Goal: Task Accomplishment & Management: Manage account settings

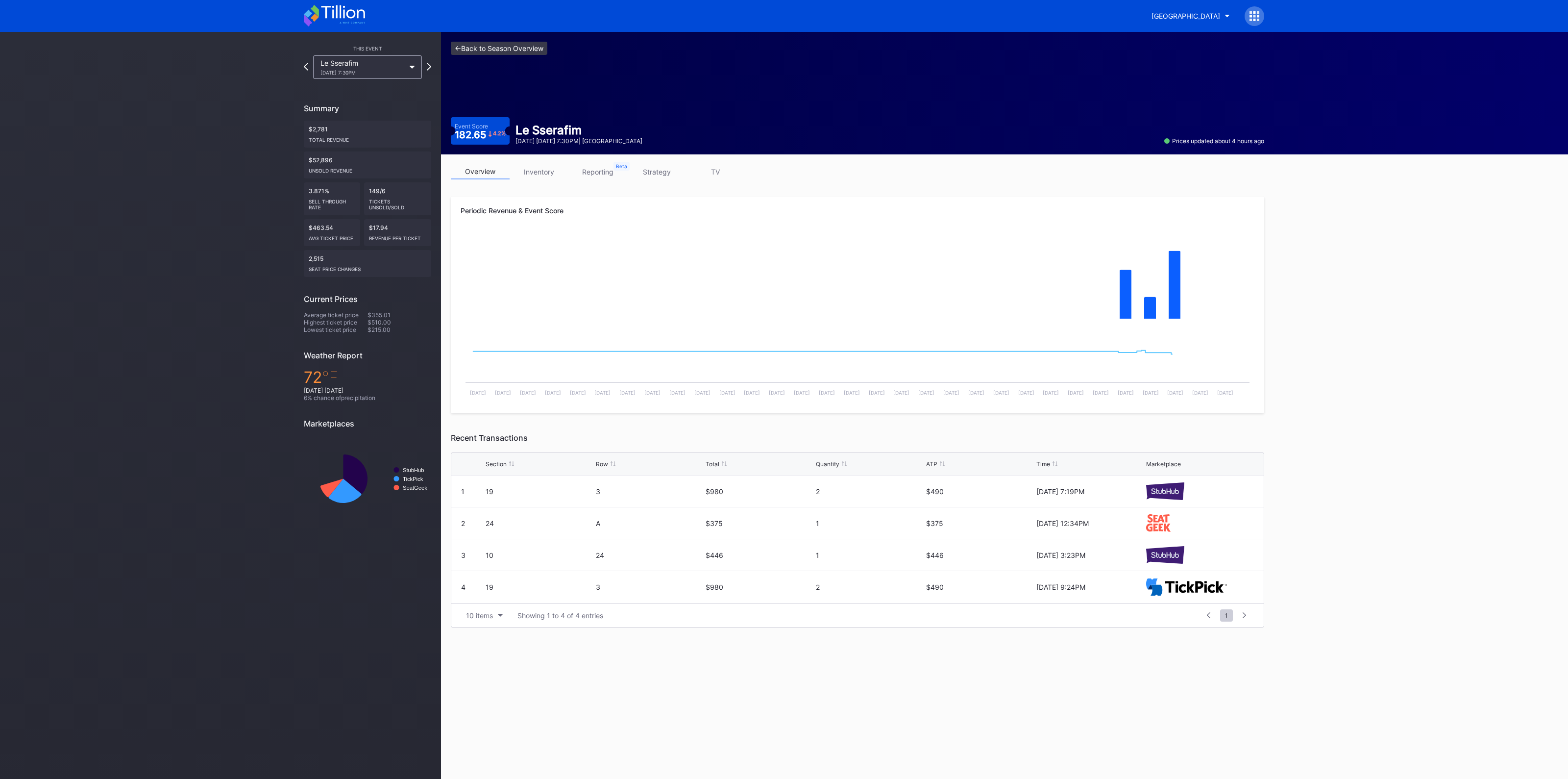
click at [508, 49] on link "<- Back to Season Overview" at bounding box center [499, 48] width 97 height 13
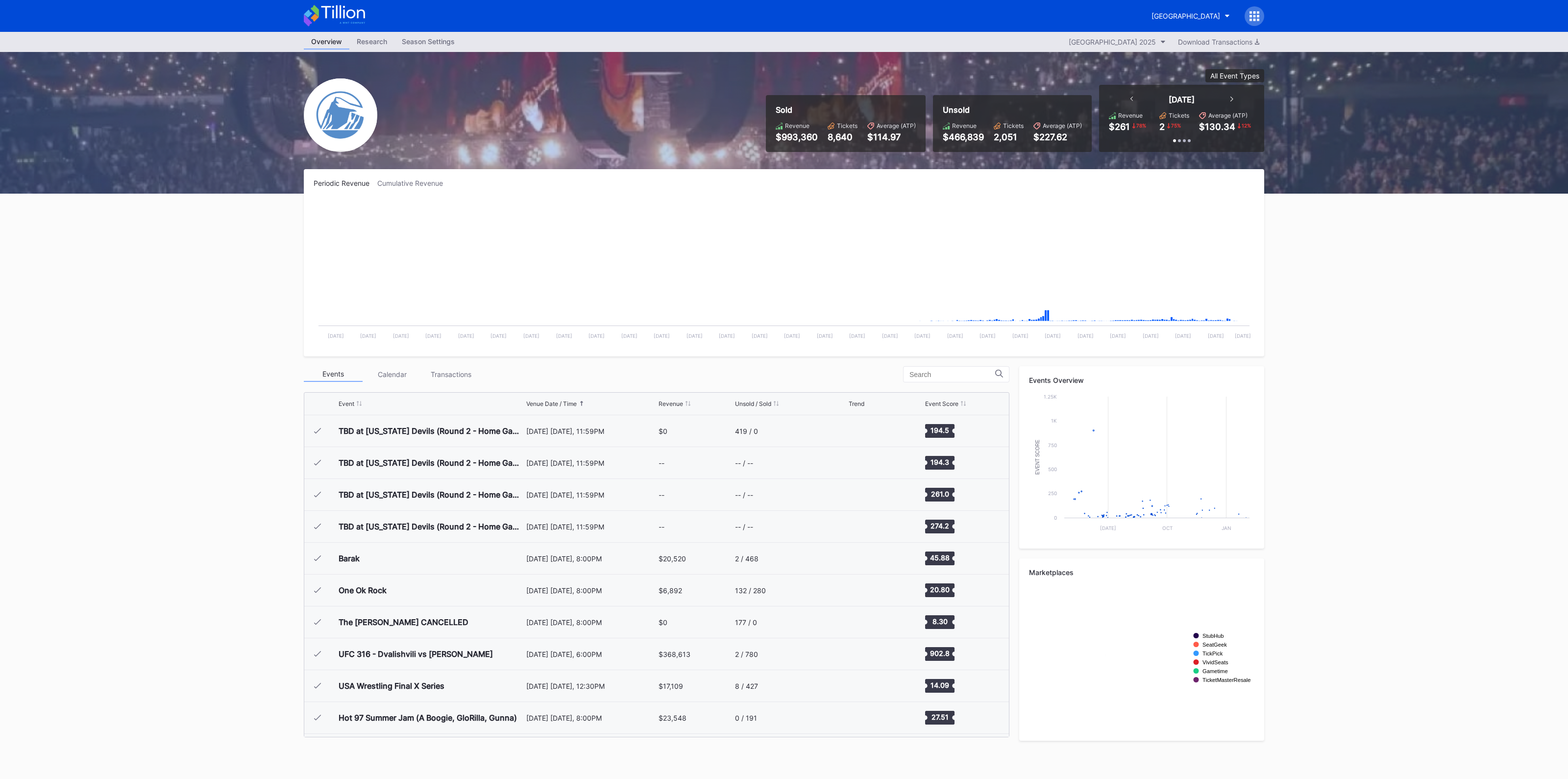
scroll to position [1147, 0]
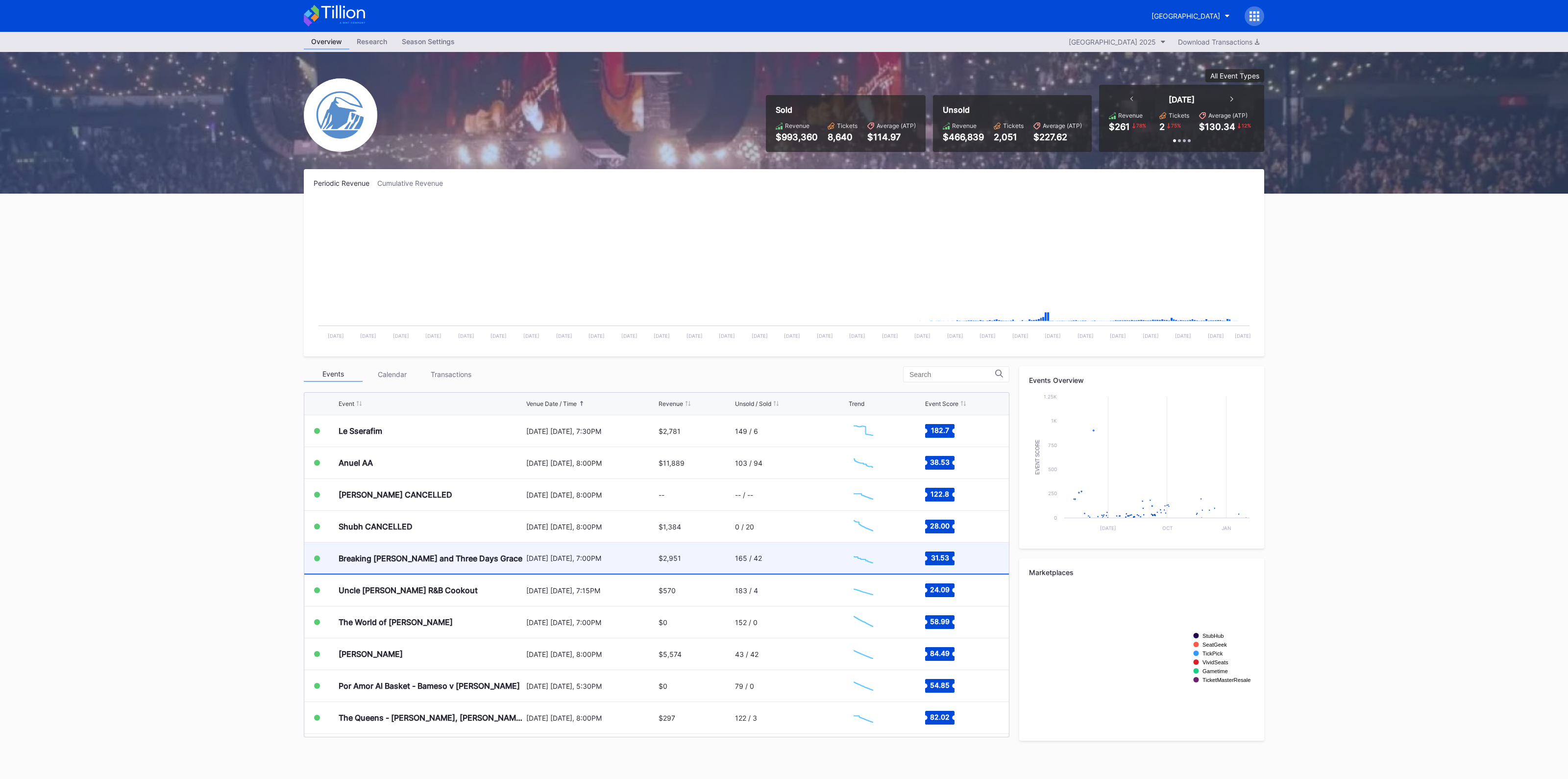
click at [507, 552] on div "Breaking [PERSON_NAME] and Three Days Grace" at bounding box center [431, 558] width 185 height 31
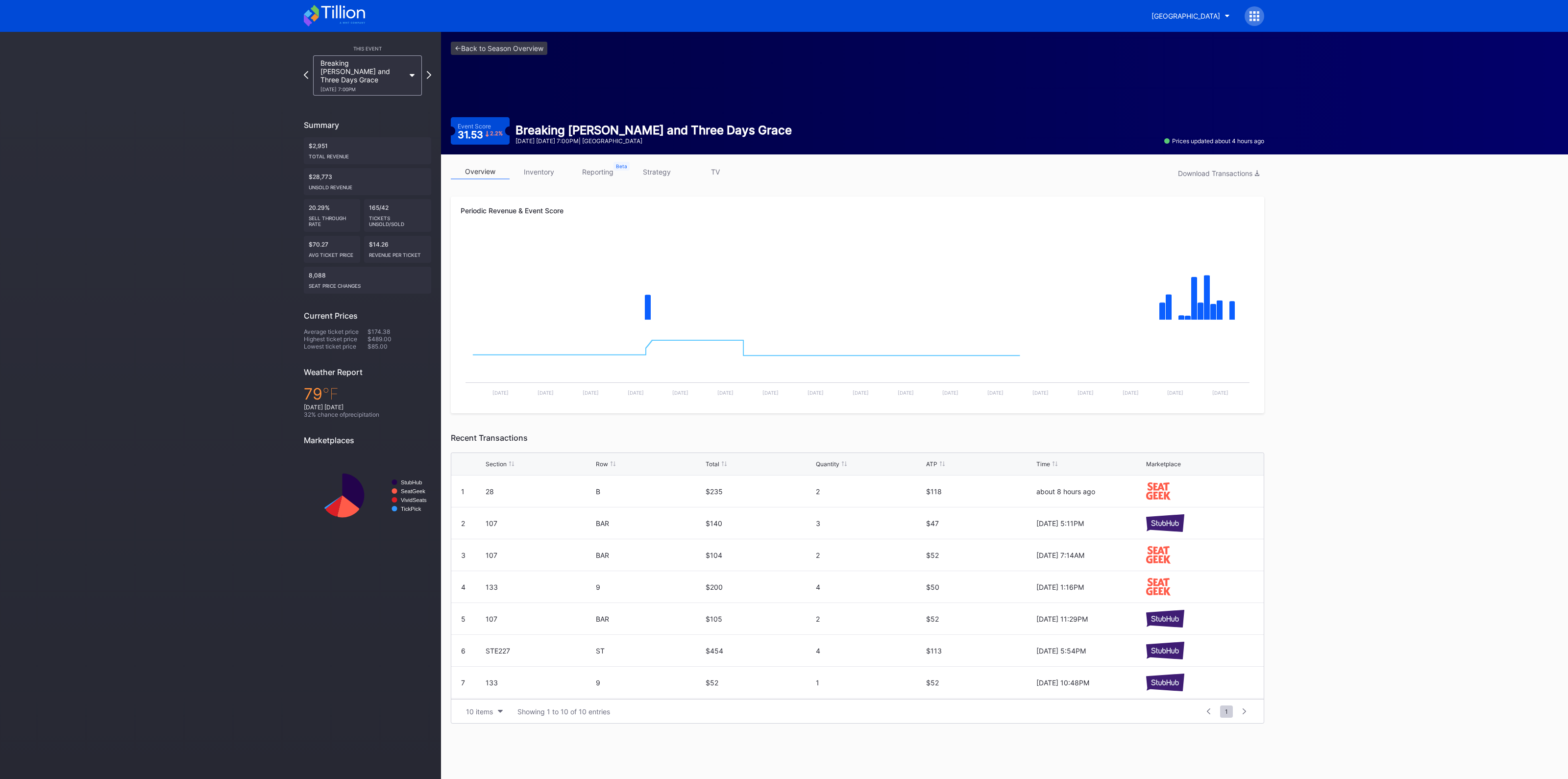
click at [544, 164] on link "inventory" at bounding box center [539, 172] width 59 height 15
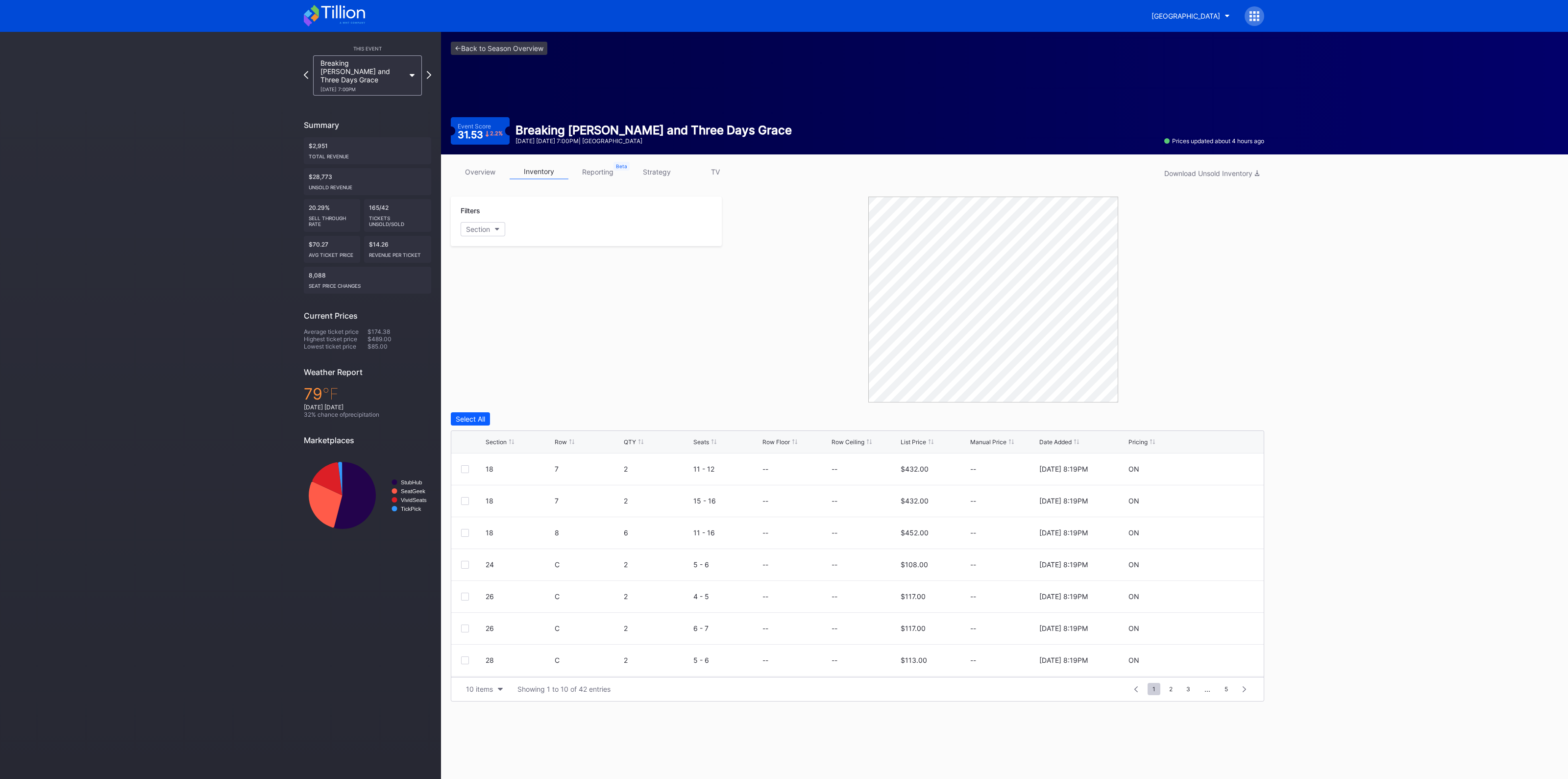
click at [491, 445] on div "Section Row QTY Seats Row Floor Row Ceiling List Price Manual Price Date Added …" at bounding box center [857, 442] width 813 height 23
click at [497, 442] on div "Section" at bounding box center [496, 442] width 21 height 7
click at [485, 685] on div "10 items" at bounding box center [480, 689] width 27 height 9
click at [487, 660] on div "200 items" at bounding box center [485, 664] width 32 height 9
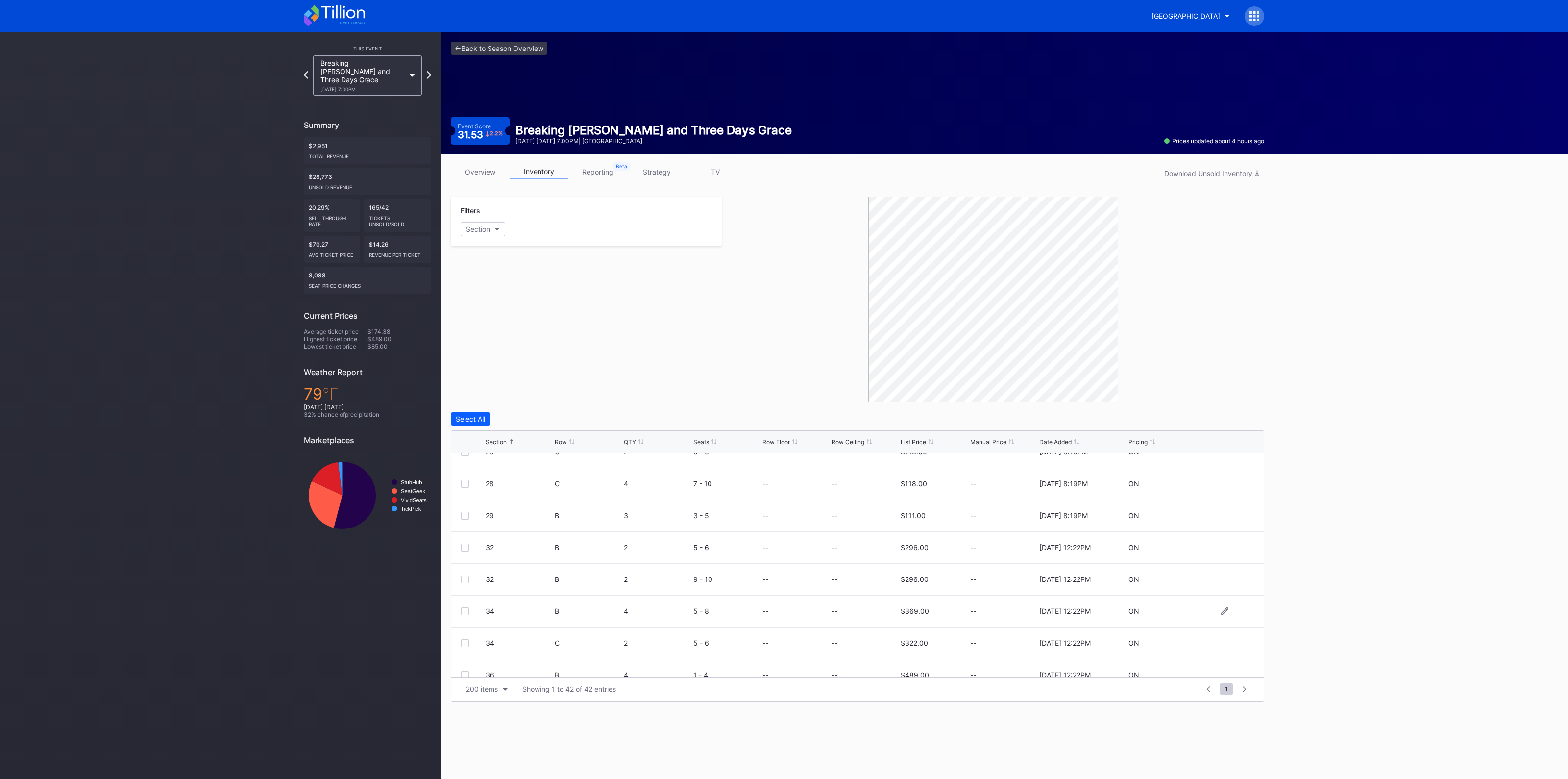
scroll to position [429, 0]
click at [464, 515] on div at bounding box center [465, 518] width 8 height 8
click at [463, 515] on div at bounding box center [465, 518] width 8 height 8
click at [466, 483] on div at bounding box center [465, 487] width 8 height 8
click at [1225, 415] on div "Delete 1 Row" at bounding box center [1239, 419] width 40 height 9
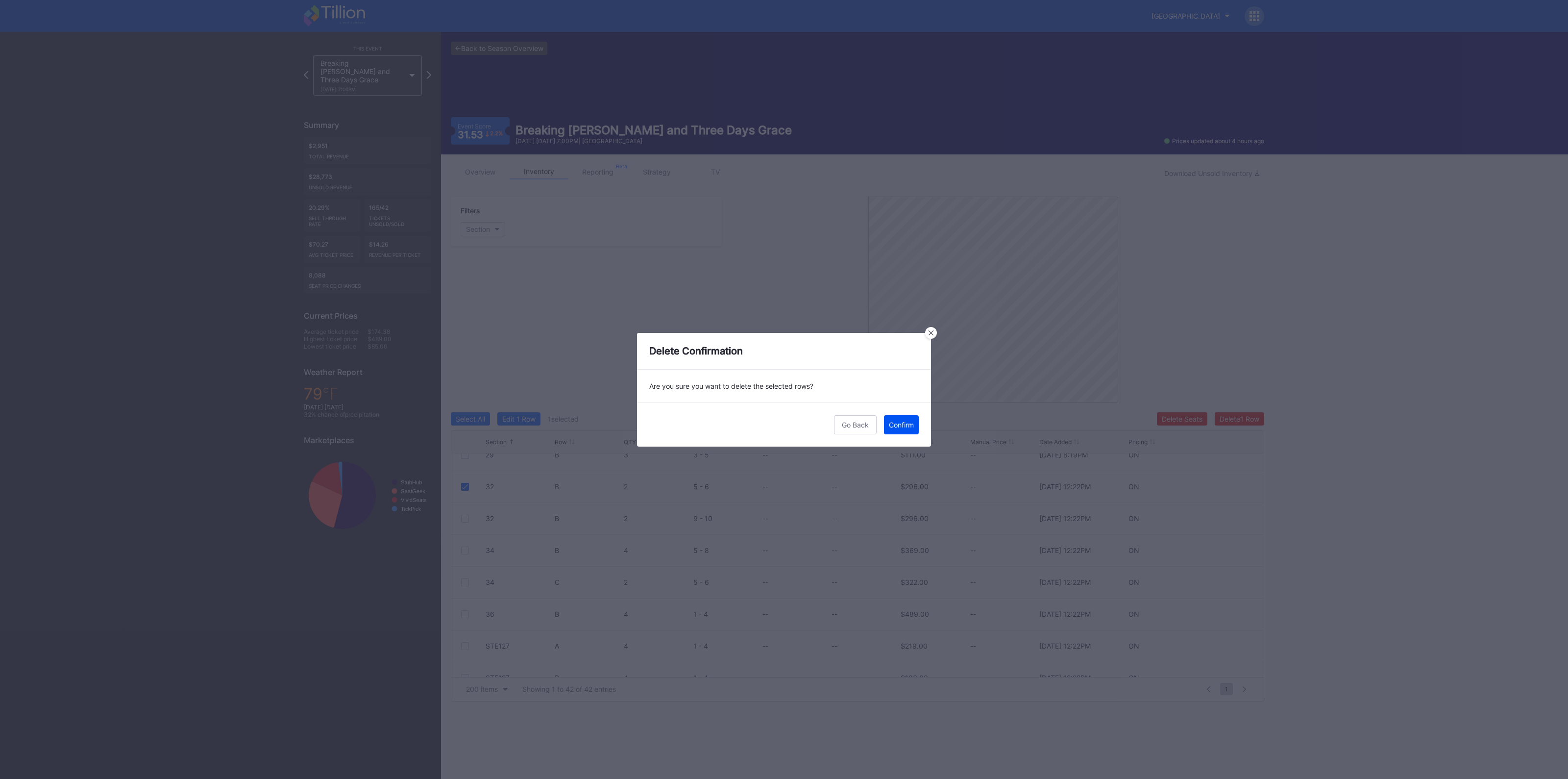
click at [894, 426] on div "Confirm" at bounding box center [901, 425] width 25 height 9
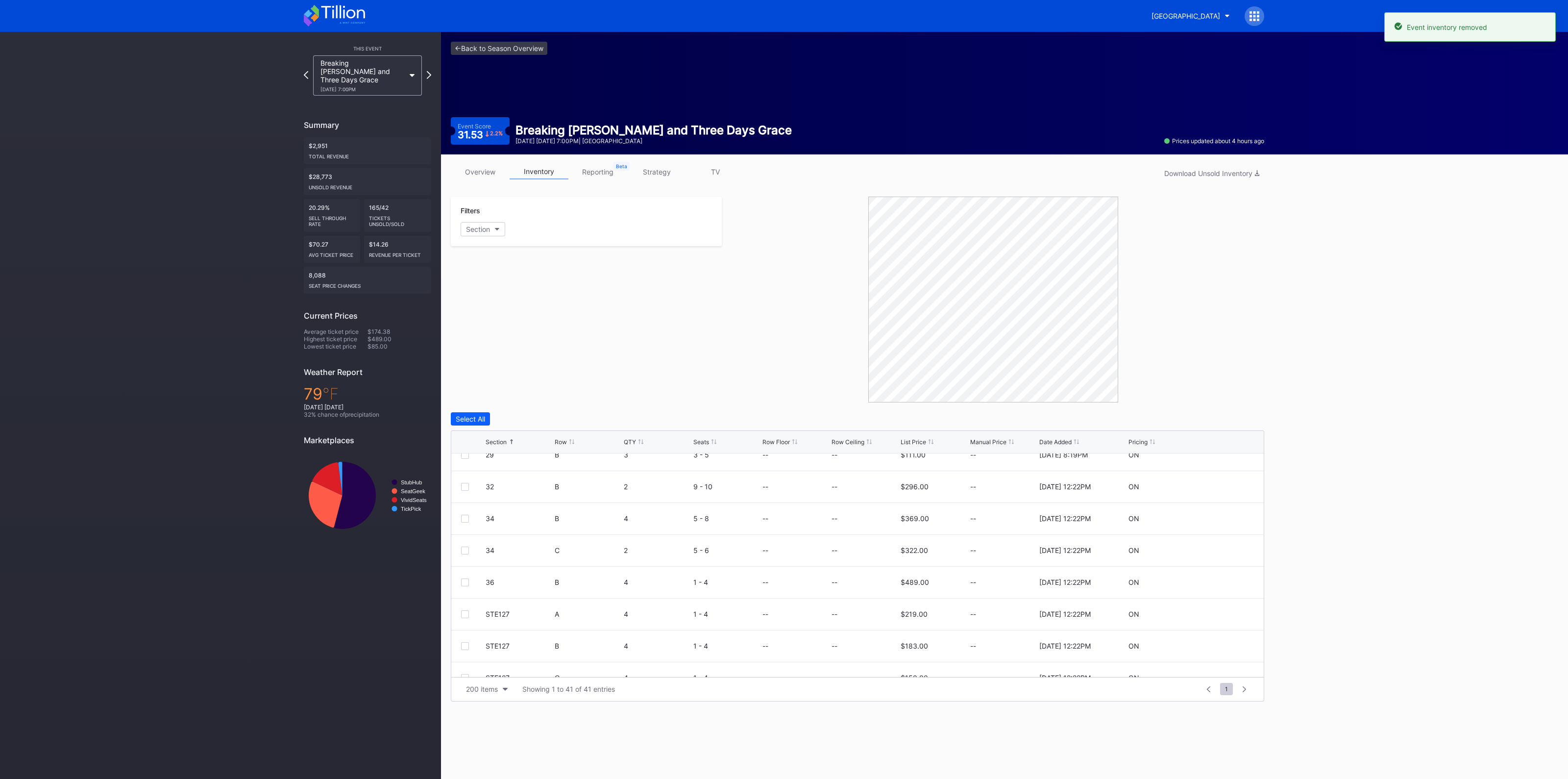
scroll to position [0, 0]
